Goal: Transaction & Acquisition: Purchase product/service

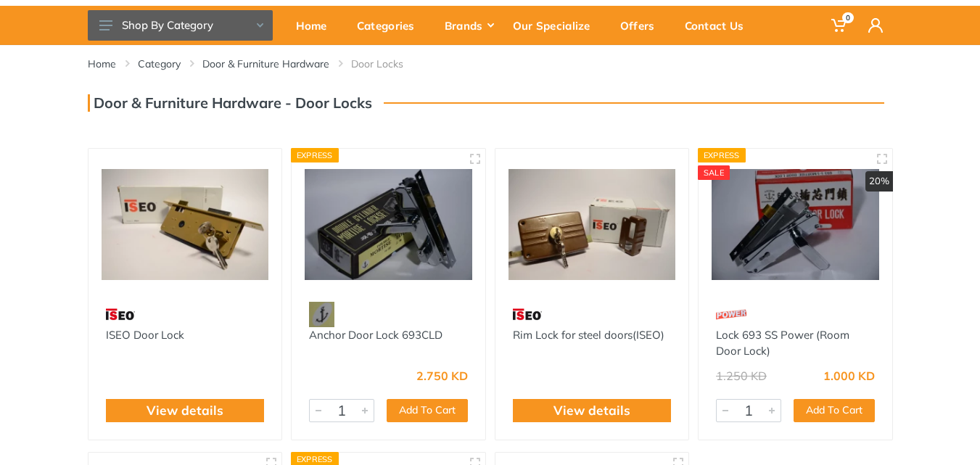
click at [230, 243] on img at bounding box center [186, 224] width 168 height 125
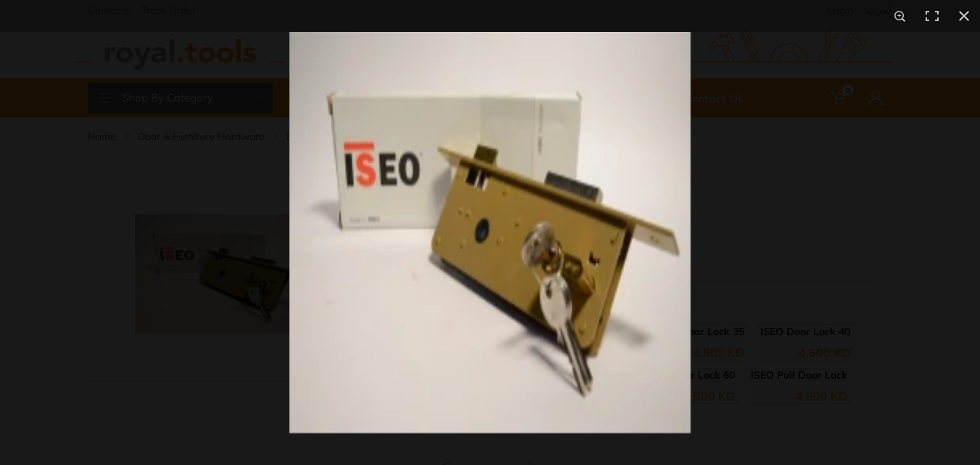
click at [618, 268] on img at bounding box center [489, 232] width 401 height 401
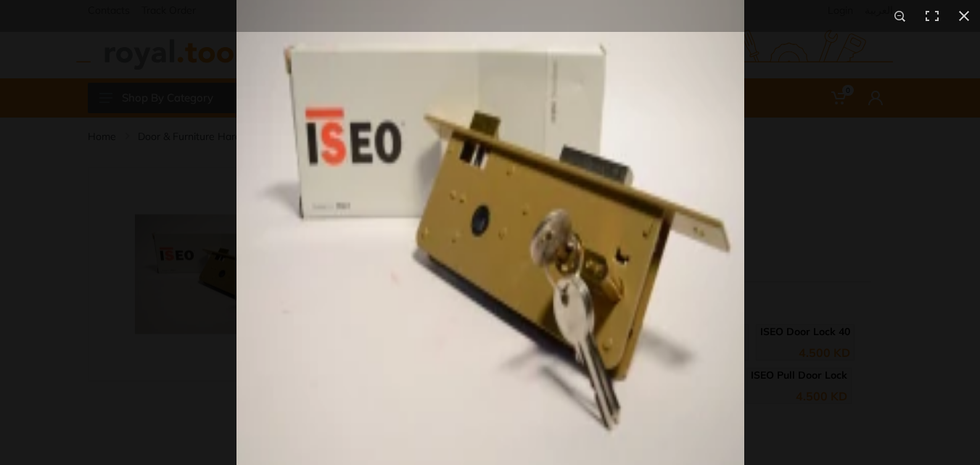
click at [627, 281] on img at bounding box center [490, 223] width 508 height 508
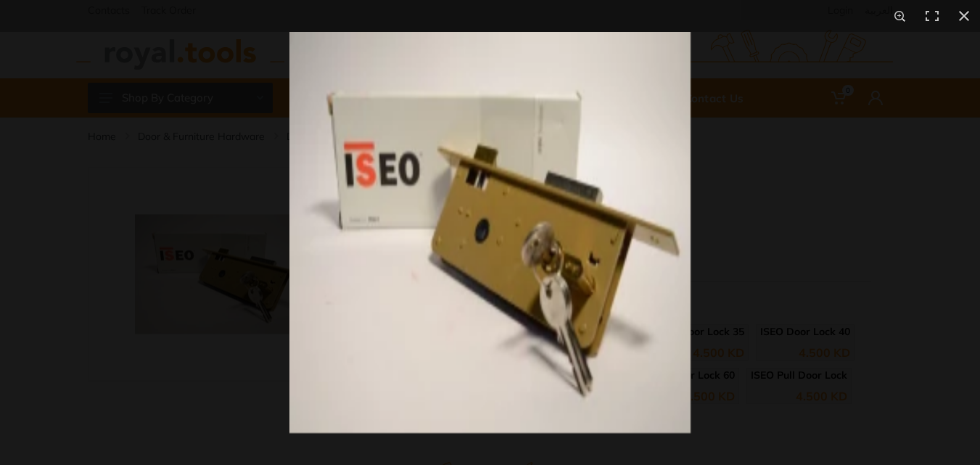
click at [627, 281] on img at bounding box center [489, 232] width 401 height 401
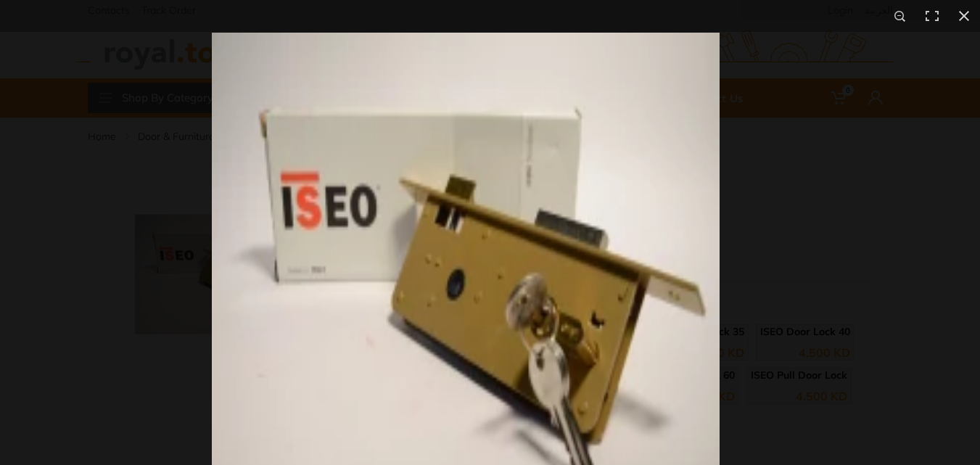
click at [565, 345] on img at bounding box center [466, 287] width 508 height 508
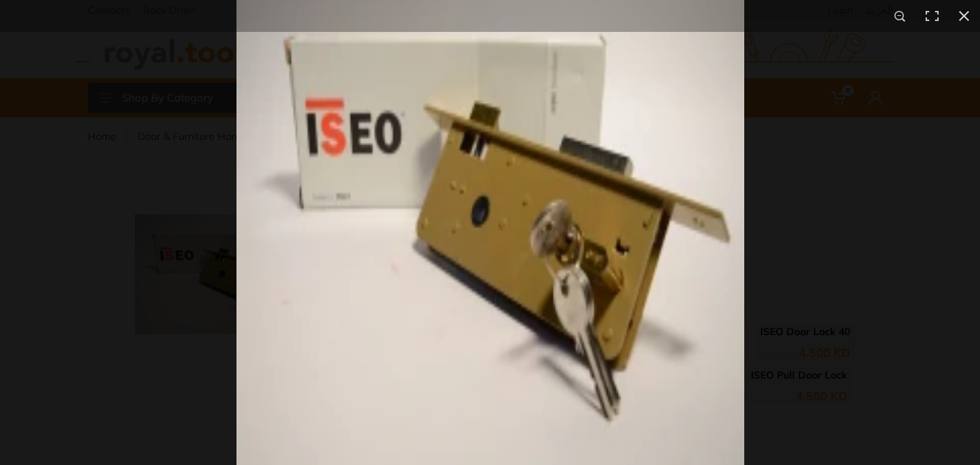
click at [624, 255] on img at bounding box center [490, 213] width 508 height 508
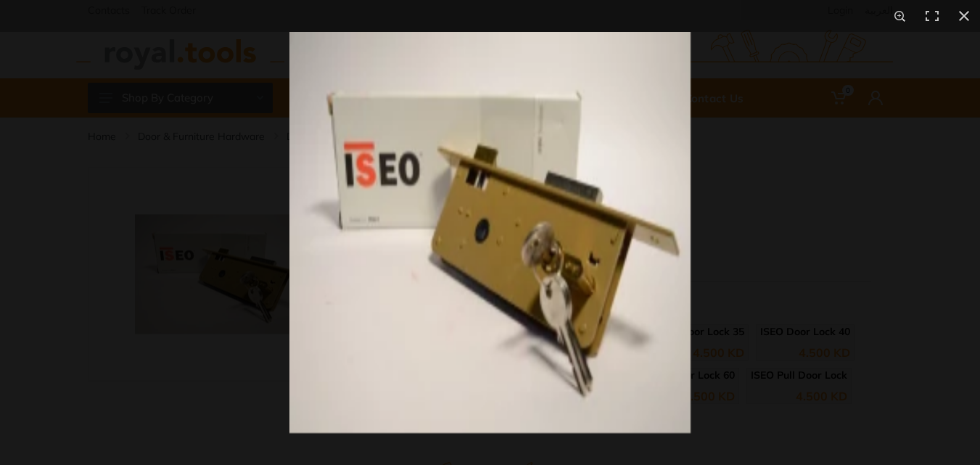
click at [619, 290] on img at bounding box center [489, 232] width 401 height 401
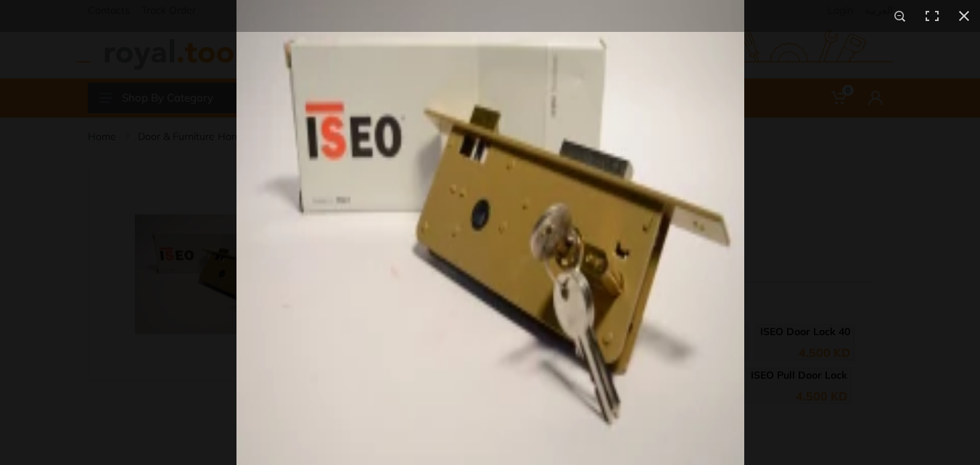
click at [633, 266] on img at bounding box center [490, 217] width 508 height 508
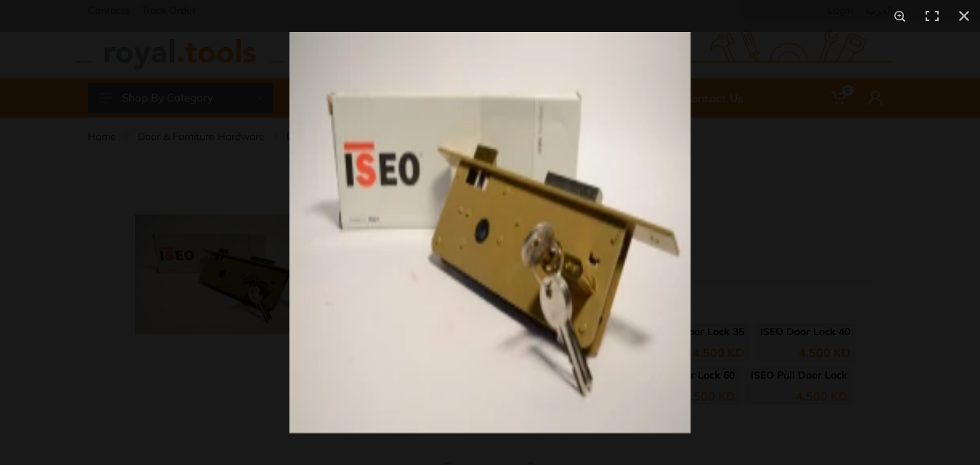
click at [606, 263] on img at bounding box center [489, 232] width 401 height 401
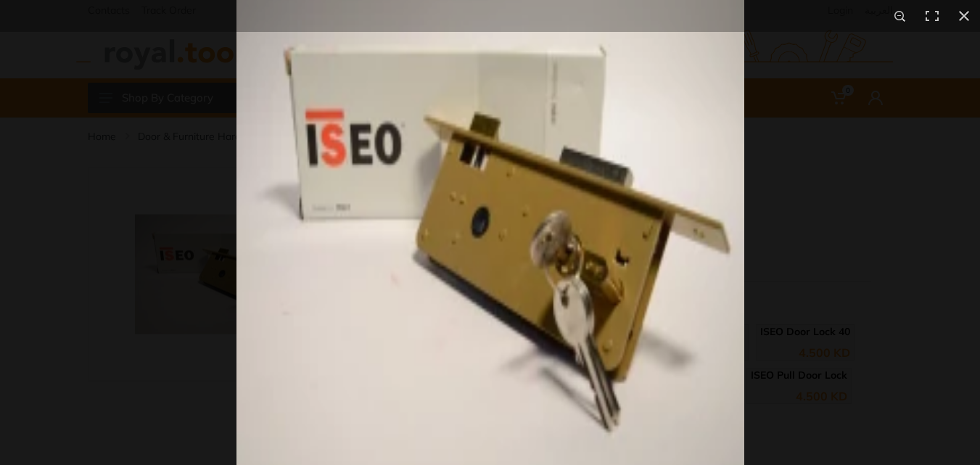
click at [635, 275] on img at bounding box center [490, 224] width 508 height 508
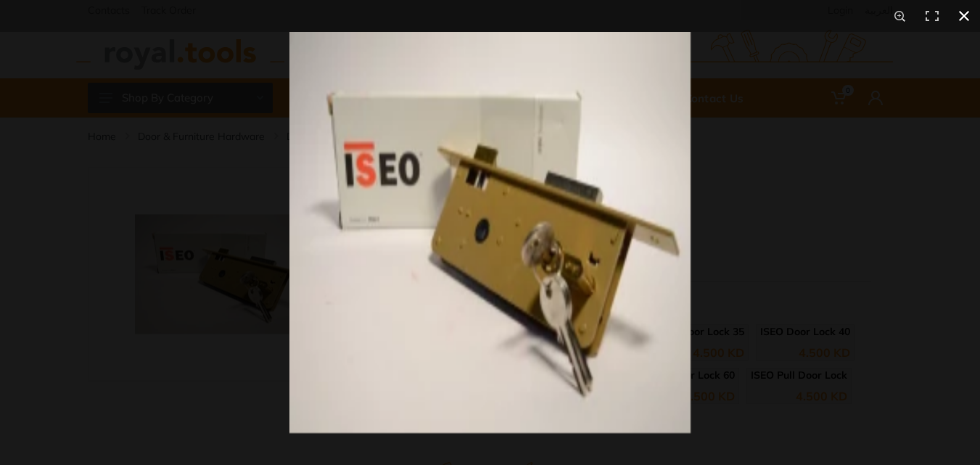
click at [715, 268] on div at bounding box center [779, 264] width 980 height 465
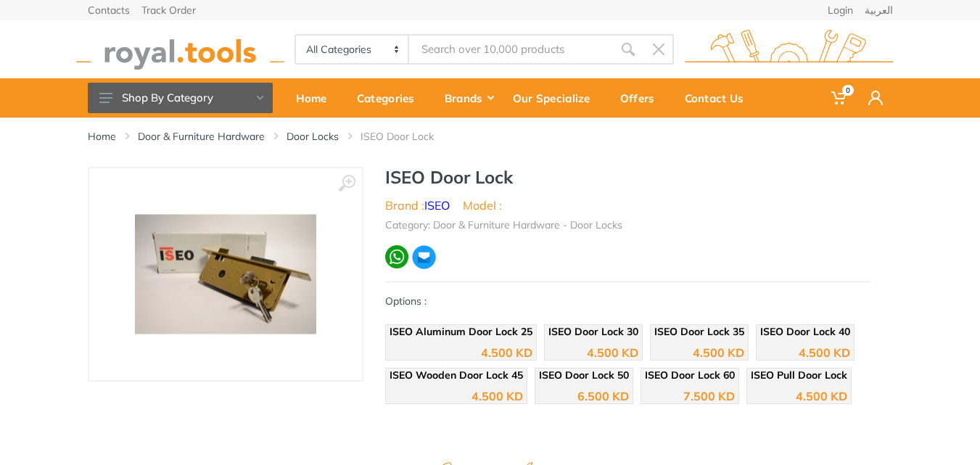
click at [435, 184] on h1 "ISEO Door Lock" at bounding box center [628, 177] width 486 height 21
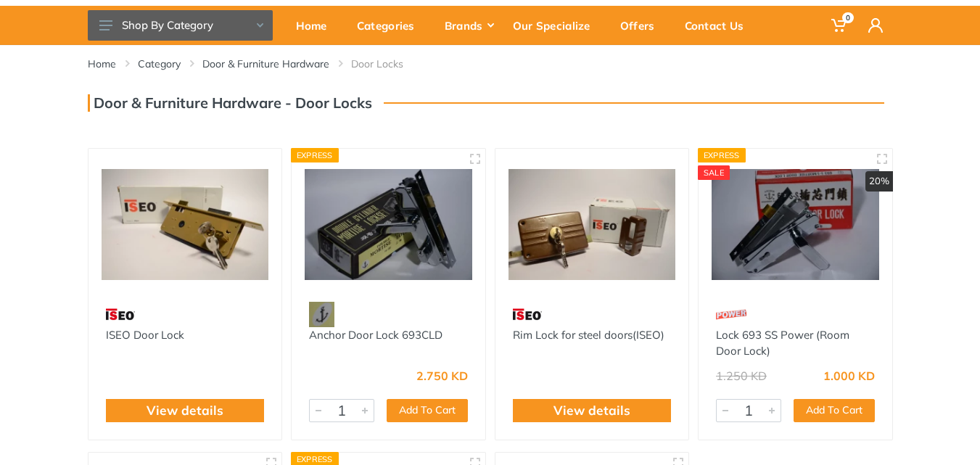
scroll to position [290, 0]
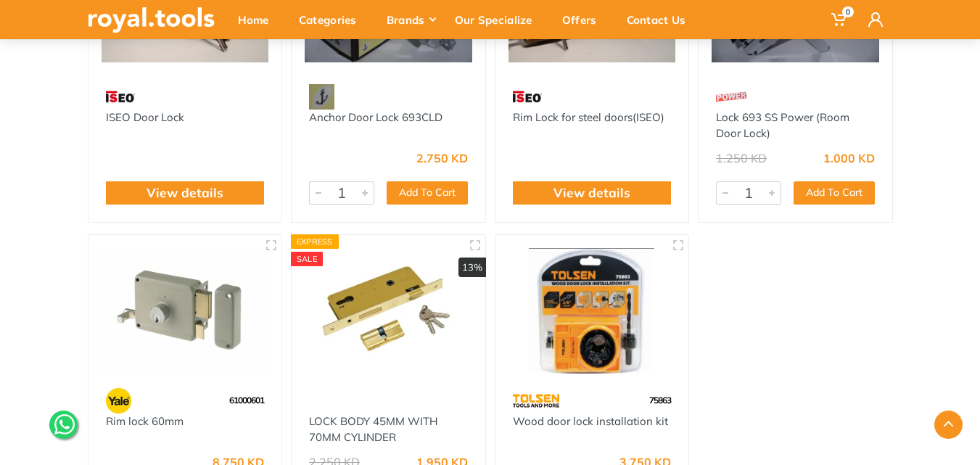
click at [436, 345] on img at bounding box center [389, 310] width 168 height 125
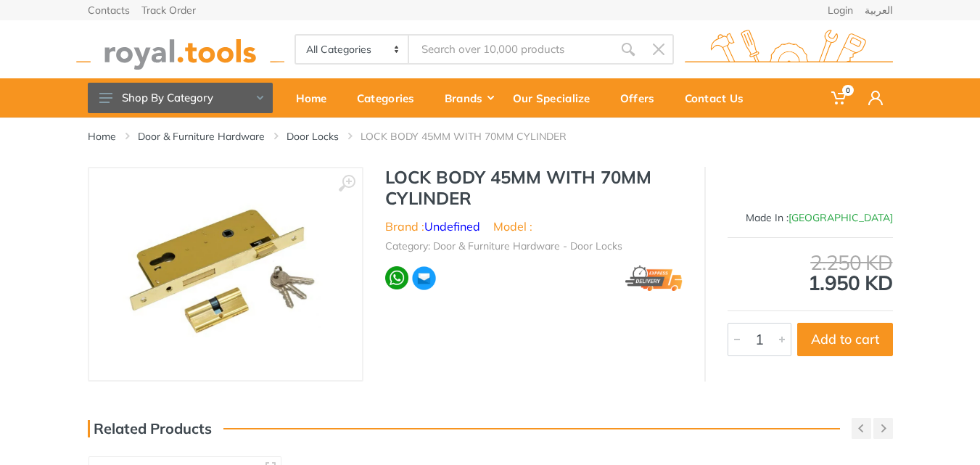
click at [196, 264] on img at bounding box center [226, 274] width 206 height 183
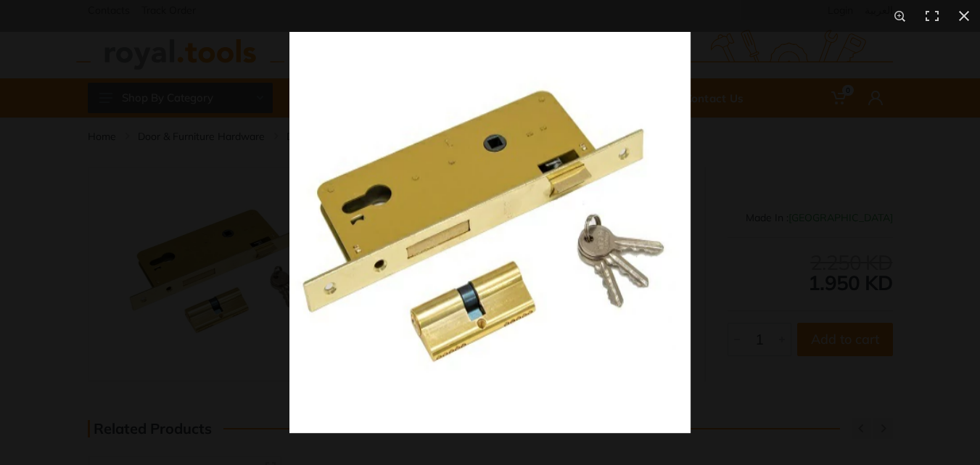
click at [369, 239] on img at bounding box center [489, 232] width 401 height 401
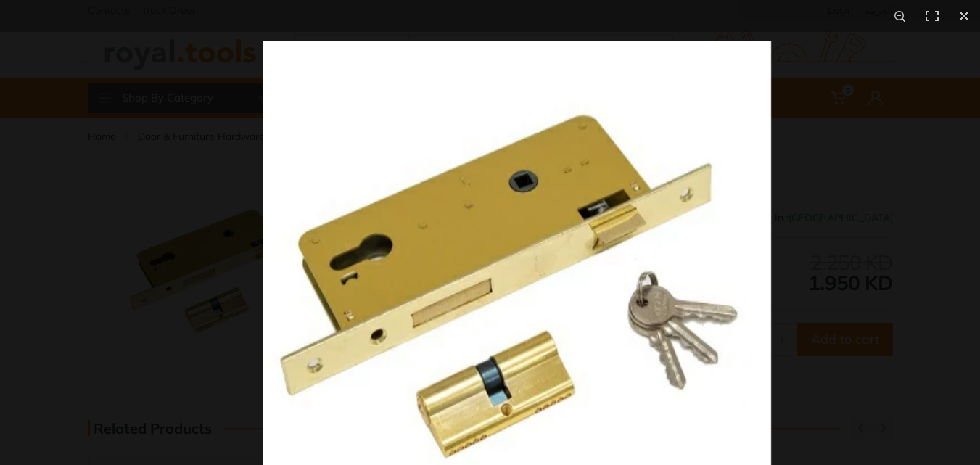
click at [450, 341] on img at bounding box center [517, 295] width 508 height 508
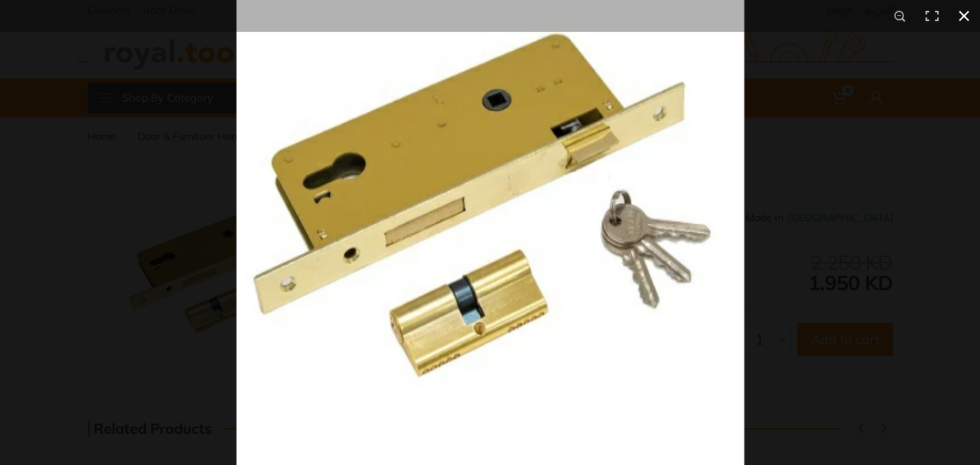
click at [749, 287] on div at bounding box center [726, 191] width 980 height 465
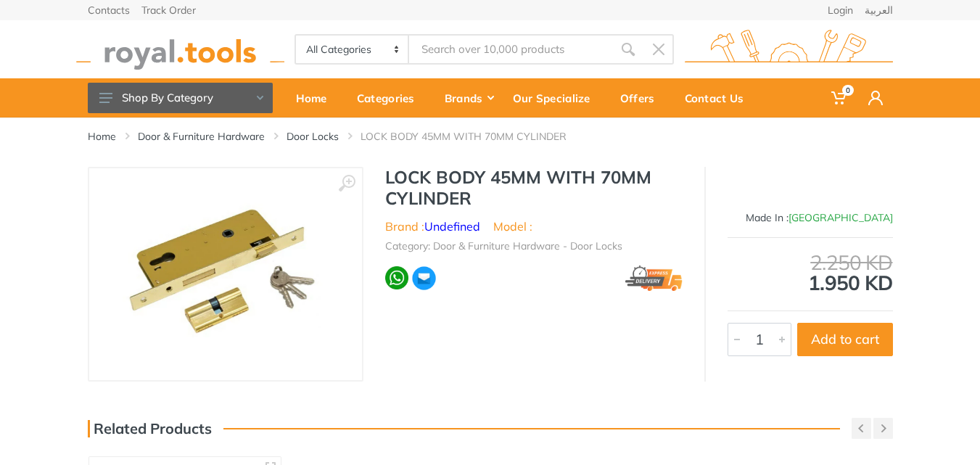
click at [268, 263] on img at bounding box center [226, 274] width 206 height 183
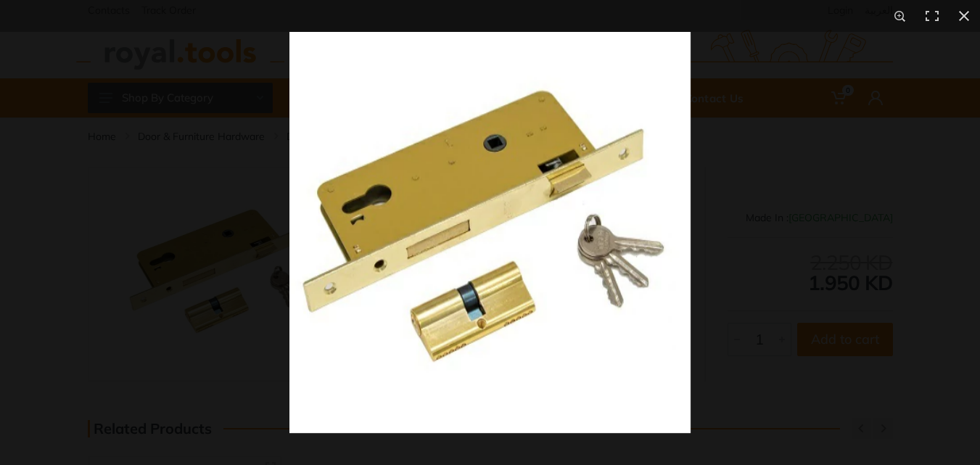
click at [378, 239] on img at bounding box center [489, 232] width 401 height 401
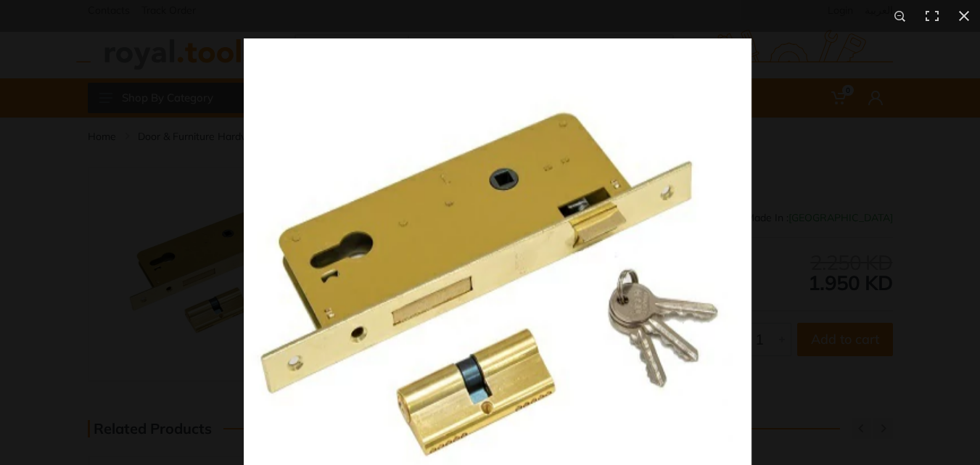
click at [350, 302] on img at bounding box center [498, 292] width 508 height 508
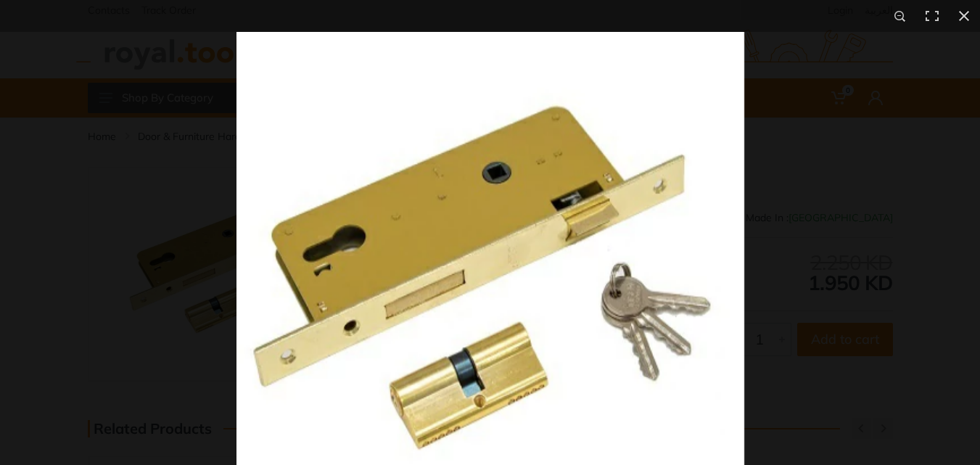
click at [326, 278] on img at bounding box center [490, 286] width 508 height 508
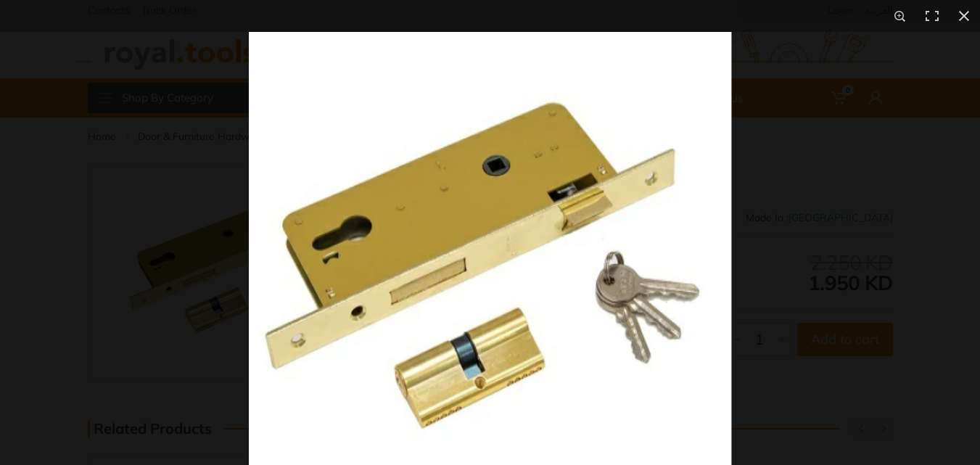
click at [326, 278] on img at bounding box center [490, 273] width 482 height 482
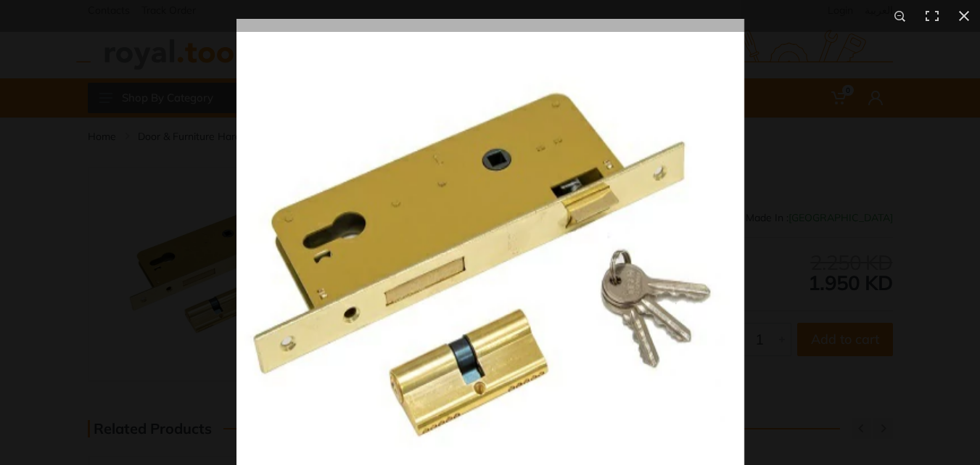
click at [326, 278] on img at bounding box center [490, 273] width 508 height 508
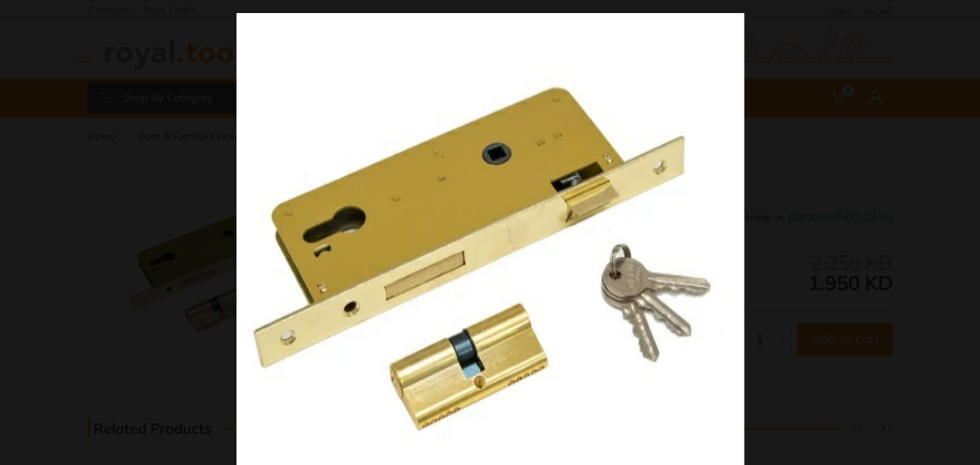
click at [367, 313] on img at bounding box center [490, 267] width 508 height 508
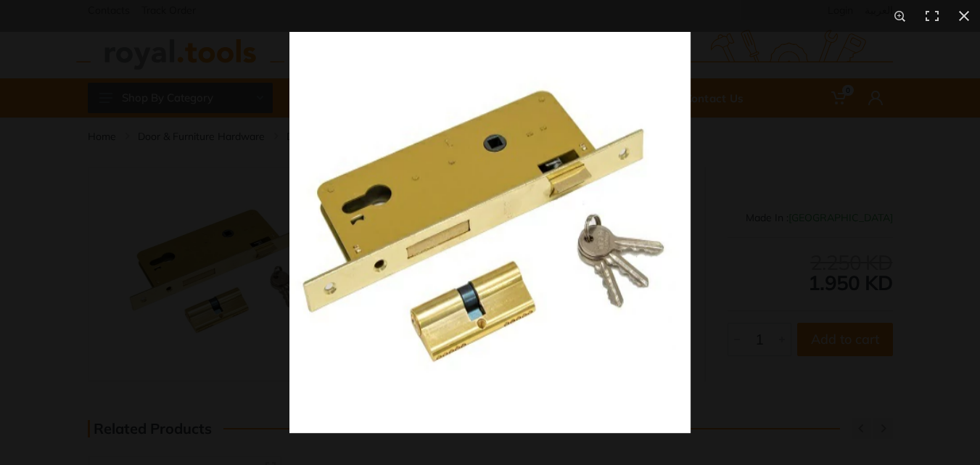
click at [632, 295] on img at bounding box center [489, 232] width 401 height 401
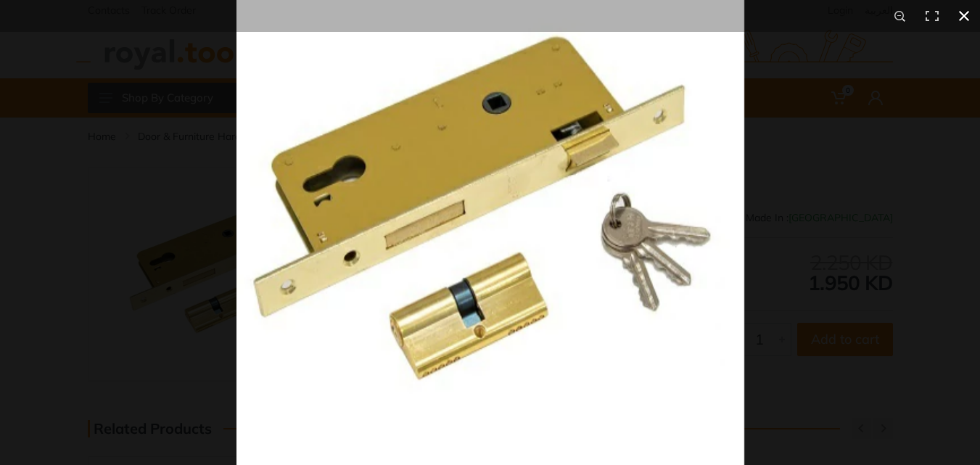
click at [847, 221] on div at bounding box center [726, 194] width 980 height 465
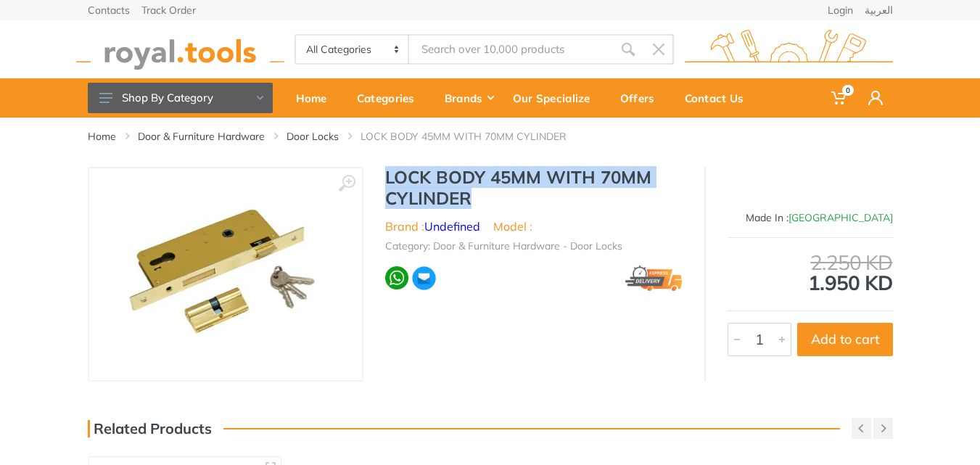
drag, startPoint x: 496, startPoint y: 194, endPoint x: 384, endPoint y: 181, distance: 113.3
click at [384, 181] on div "LOCK BODY 45MM WITH 70MM CYLINDER Brand : Undefined Model : Category: Door & Fu…" at bounding box center [533, 233] width 341 height 133
click at [499, 205] on h1 "LOCK BODY 45MM WITH 70MM CYLINDER" at bounding box center [533, 188] width 297 height 42
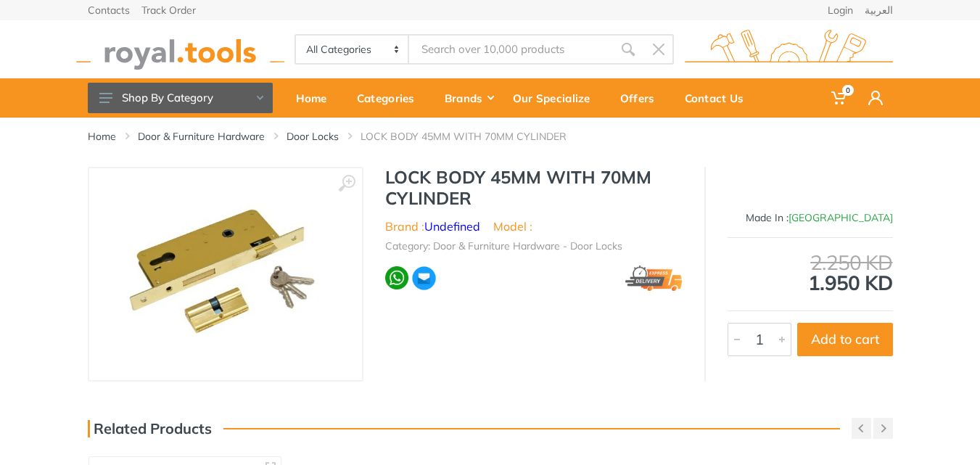
click at [285, 276] on img at bounding box center [226, 274] width 206 height 183
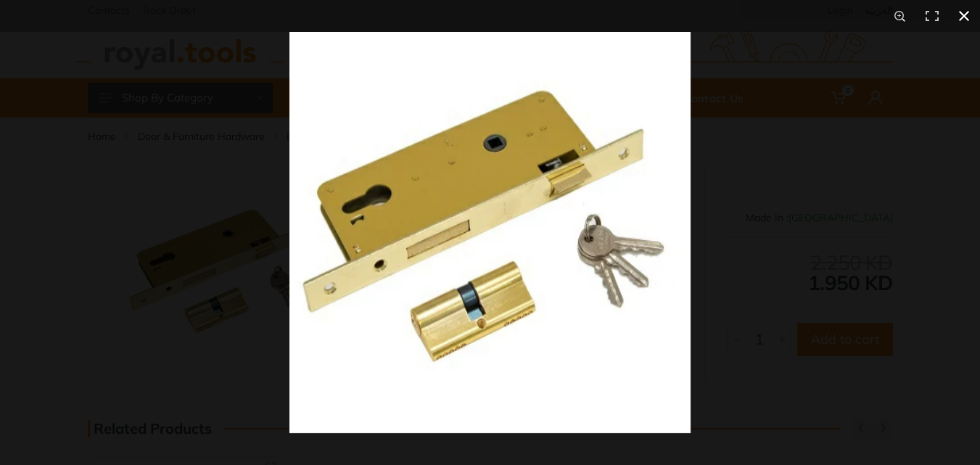
click at [730, 167] on div at bounding box center [779, 264] width 980 height 465
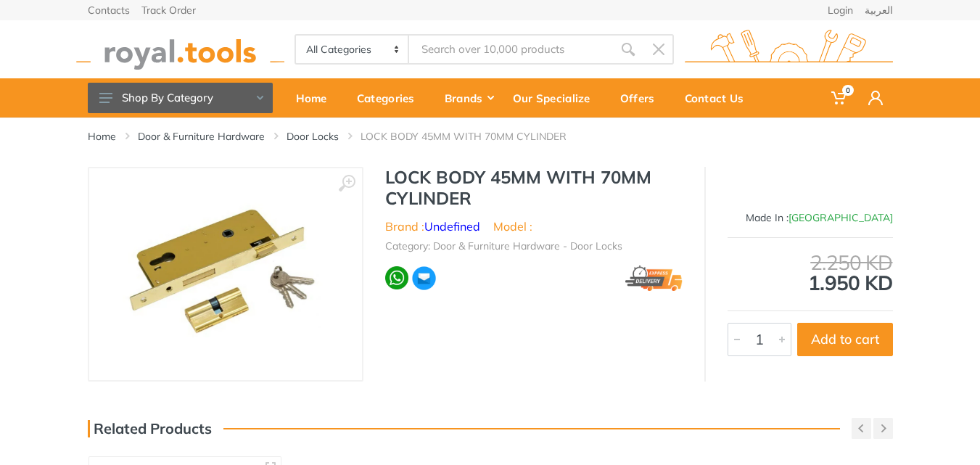
click at [470, 174] on h1 "LOCK BODY 45MM WITH 70MM CYLINDER" at bounding box center [533, 188] width 297 height 42
click at [158, 267] on img at bounding box center [226, 274] width 206 height 183
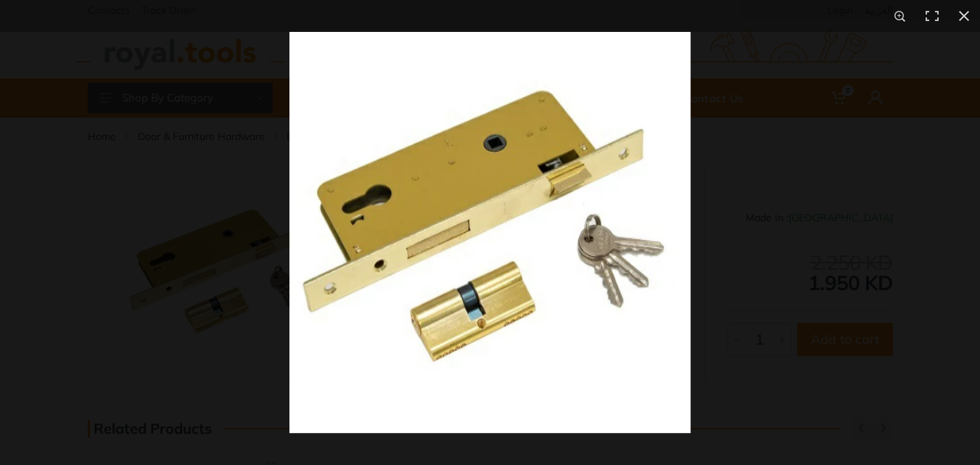
click at [358, 224] on img at bounding box center [489, 232] width 401 height 401
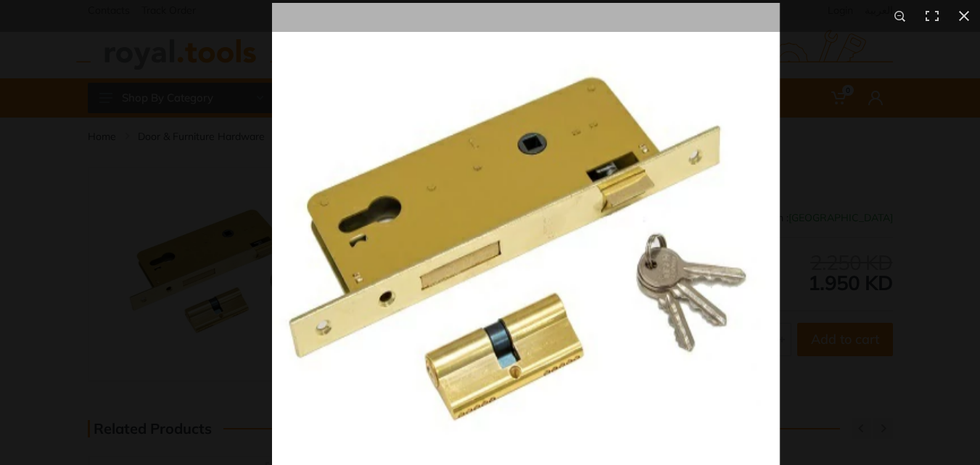
click at [445, 234] on img at bounding box center [526, 257] width 508 height 508
